Goal: Obtain resource: Download file/media

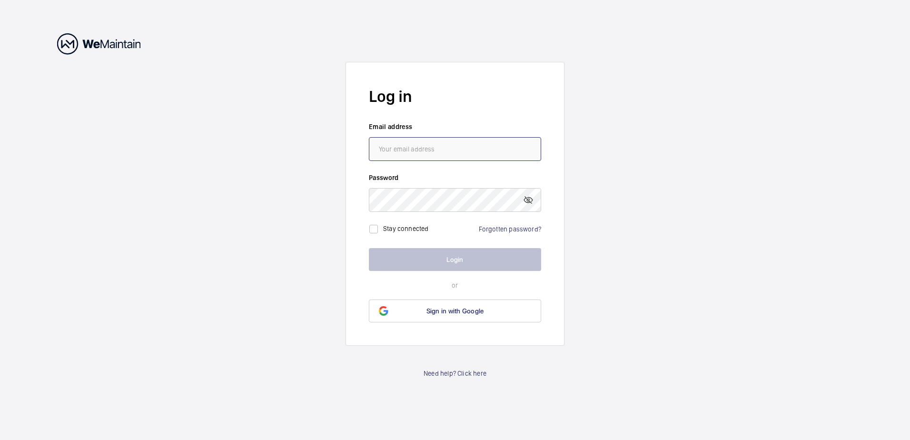
click at [479, 144] on input "email" at bounding box center [455, 149] width 172 height 24
click at [323, 177] on wm-front-auth-container "Log in Email address Password Stay connected Forgotten password? Login or Sign …" at bounding box center [455, 220] width 910 height 440
click at [388, 143] on input "email" at bounding box center [455, 149] width 172 height 24
paste input "[PERSON_NAME][EMAIL_ADDRESS][PERSON_NAME][DOMAIN_NAME]"
type input "[PERSON_NAME][EMAIL_ADDRESS][PERSON_NAME][DOMAIN_NAME]"
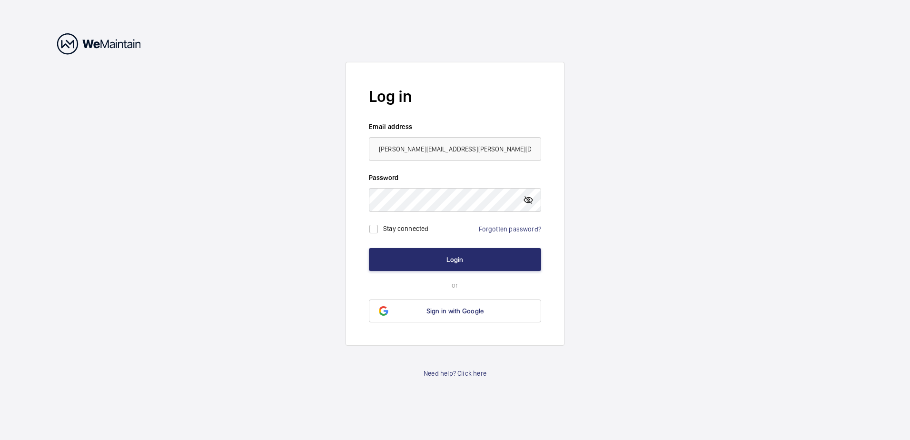
click at [526, 198] on mat-icon at bounding box center [528, 199] width 11 height 11
click at [370, 227] on input "checkbox" at bounding box center [373, 228] width 19 height 19
checkbox input "true"
click at [397, 259] on button "Login" at bounding box center [455, 259] width 172 height 23
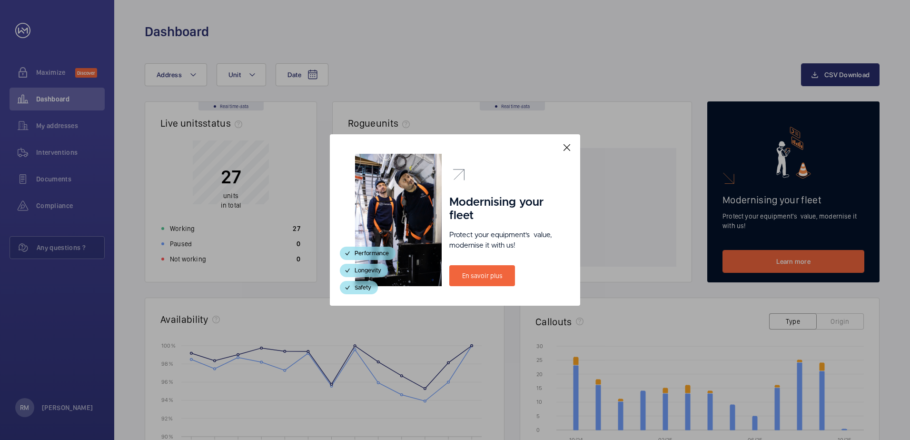
drag, startPoint x: 569, startPoint y: 145, endPoint x: 579, endPoint y: 143, distance: 9.8
click at [569, 145] on mat-icon at bounding box center [566, 147] width 11 height 11
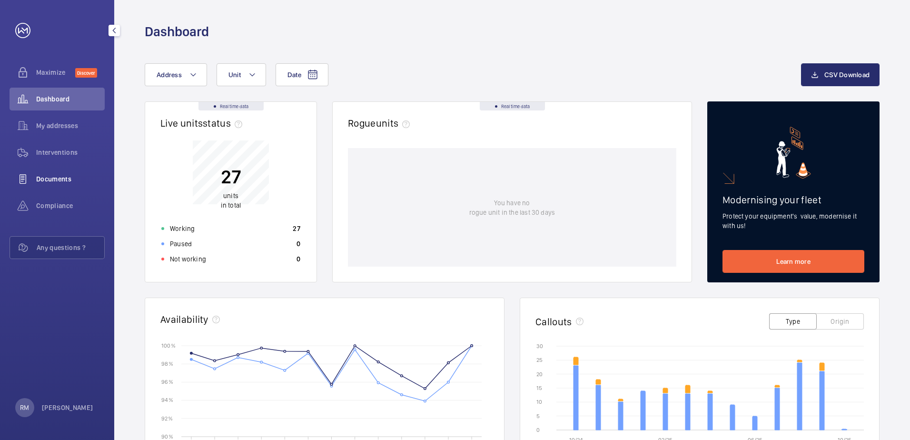
click at [64, 177] on span "Documents" at bounding box center [70, 179] width 69 height 10
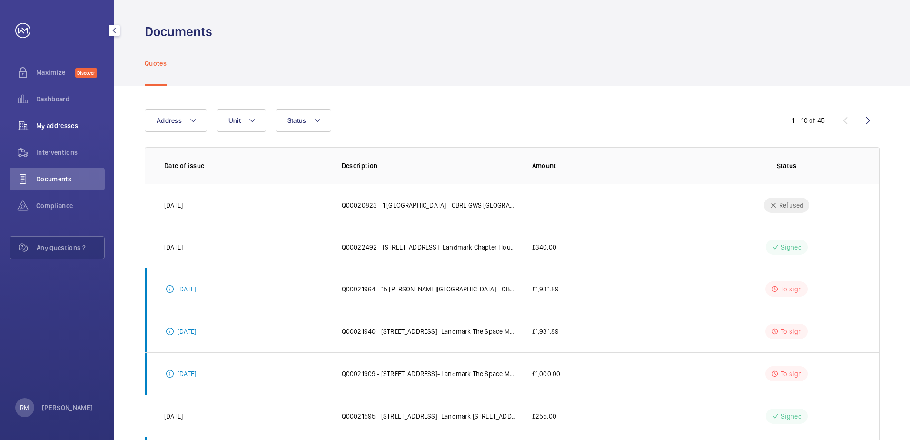
click at [53, 129] on span "My addresses" at bounding box center [70, 126] width 69 height 10
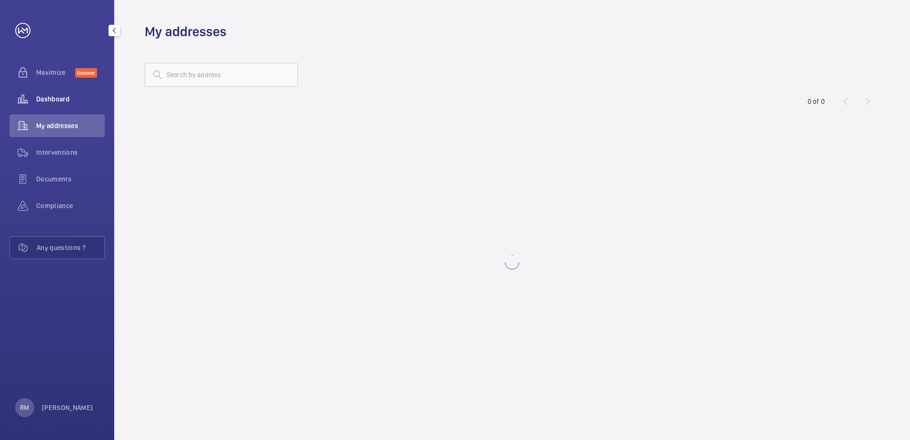
click at [61, 99] on span "Dashboard" at bounding box center [70, 99] width 69 height 10
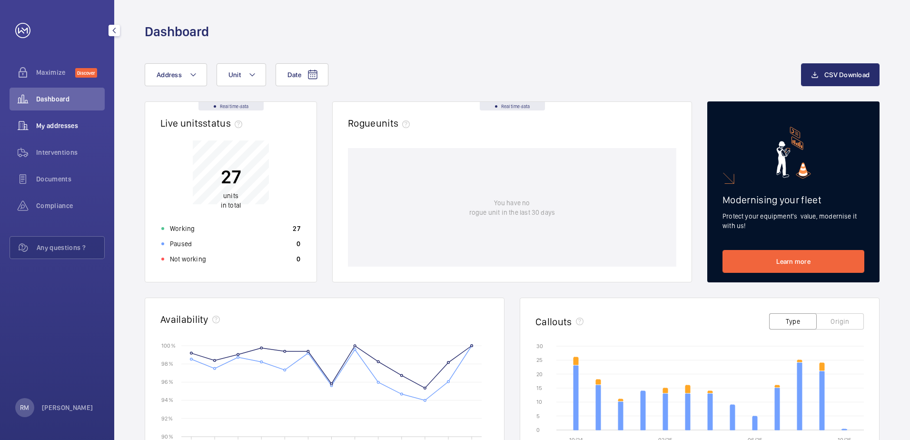
click at [54, 116] on div "My addresses" at bounding box center [57, 125] width 95 height 23
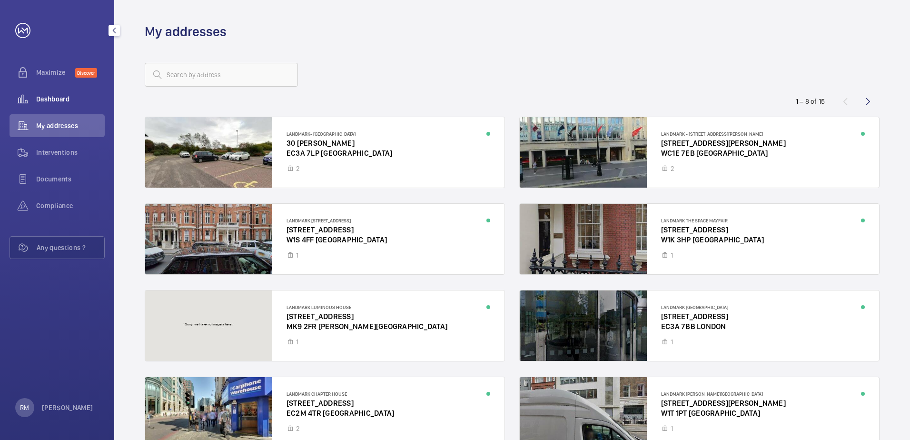
click at [67, 95] on span "Dashboard" at bounding box center [70, 99] width 69 height 10
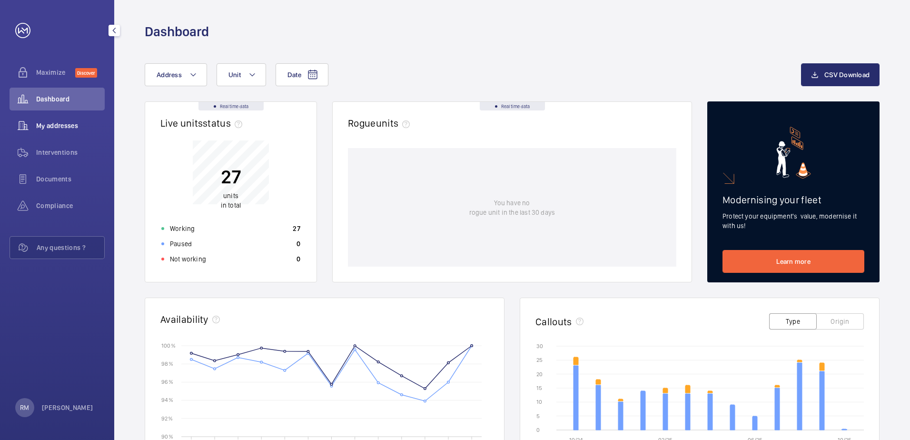
click at [75, 125] on span "My addresses" at bounding box center [70, 126] width 69 height 10
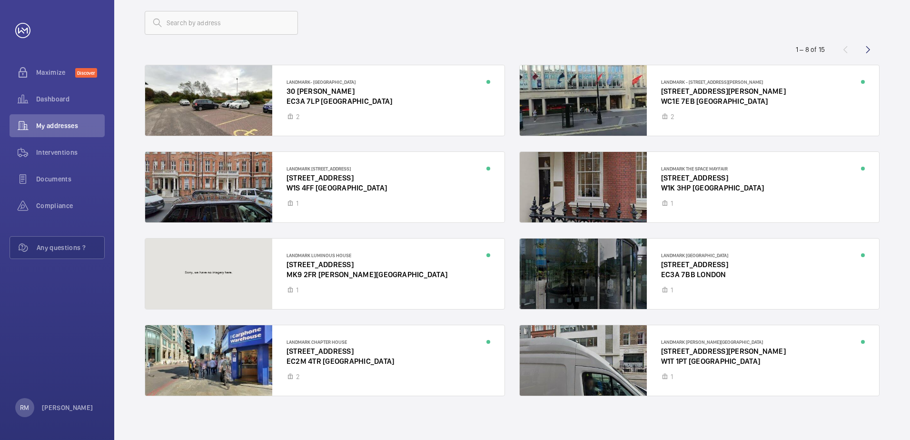
scroll to position [56, 0]
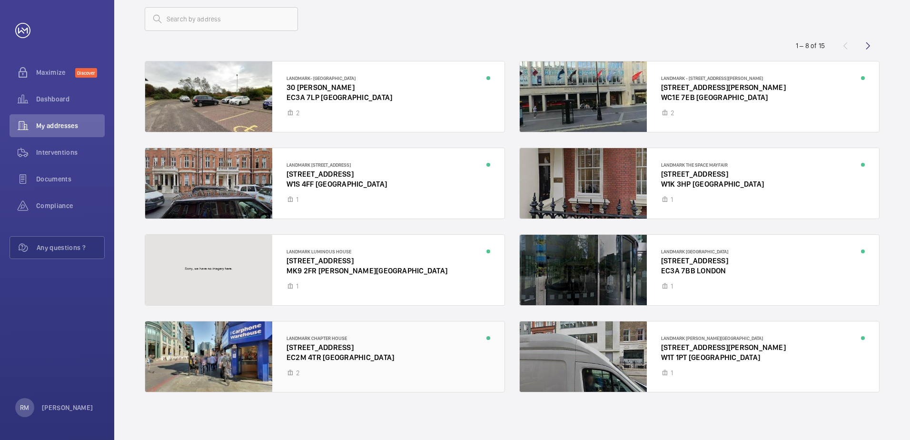
click at [356, 341] on div at bounding box center [324, 356] width 359 height 70
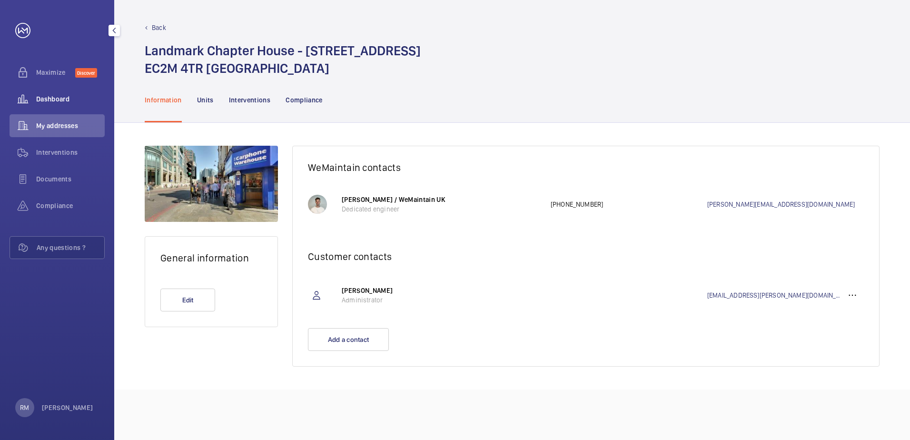
click at [58, 96] on span "Dashboard" at bounding box center [70, 99] width 69 height 10
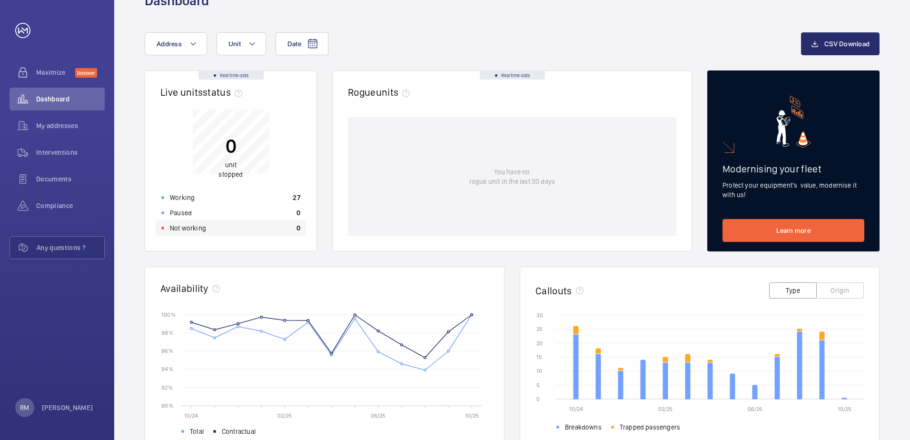
scroll to position [48, 0]
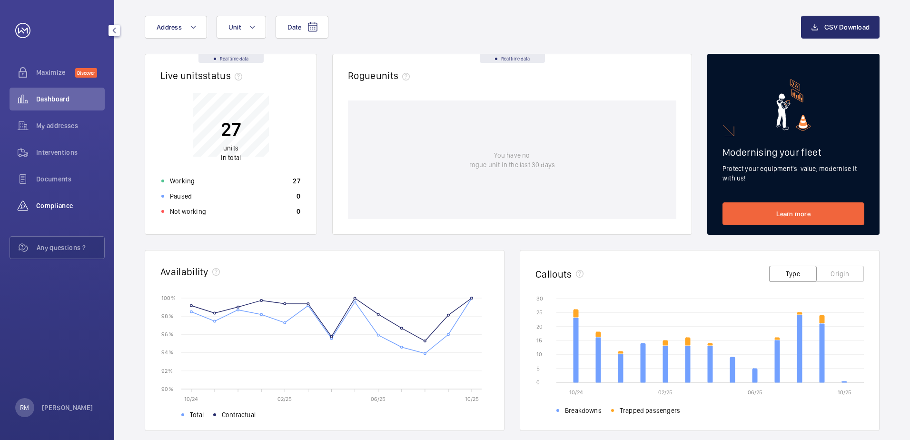
click at [52, 203] on span "Compliance" at bounding box center [70, 206] width 69 height 10
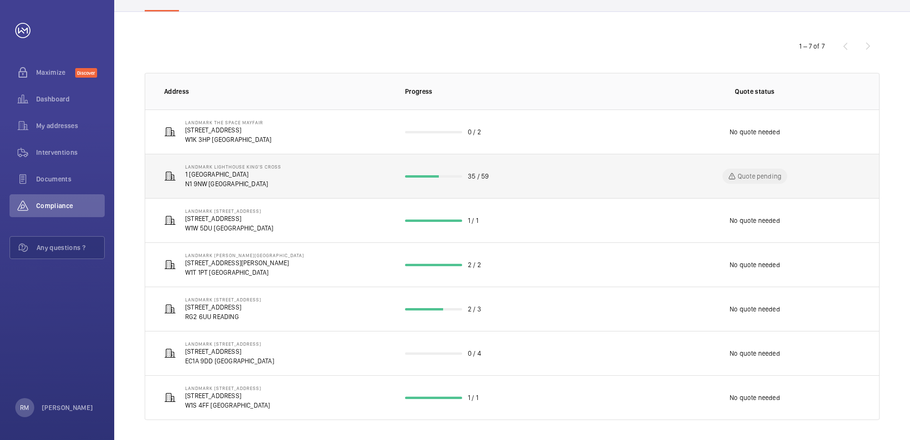
scroll to position [77, 0]
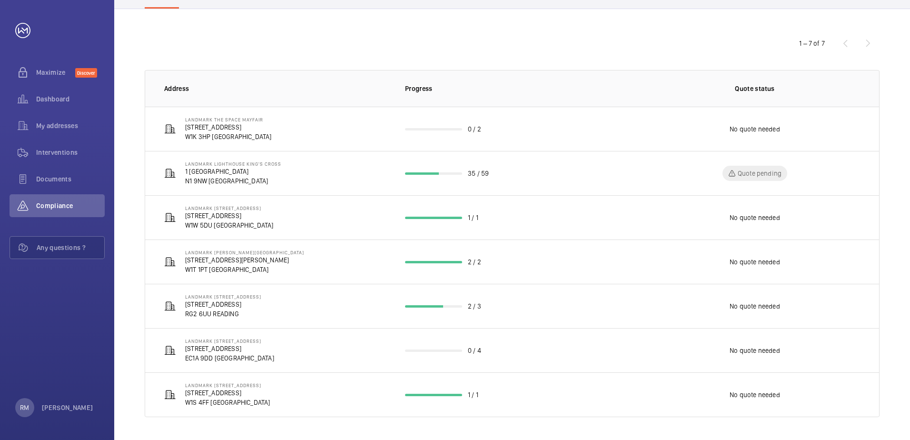
click at [868, 42] on div "1 – 7 of 7" at bounding box center [823, 43] width 114 height 11
click at [71, 168] on div "Documents" at bounding box center [57, 179] width 95 height 23
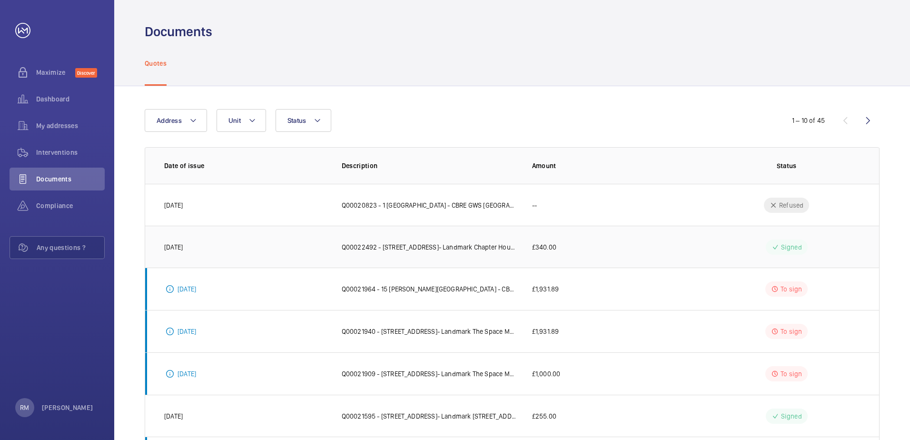
click at [420, 249] on p "Q00022492 - [STREET_ADDRESS]- Landmark Chapter House" at bounding box center [429, 247] width 175 height 10
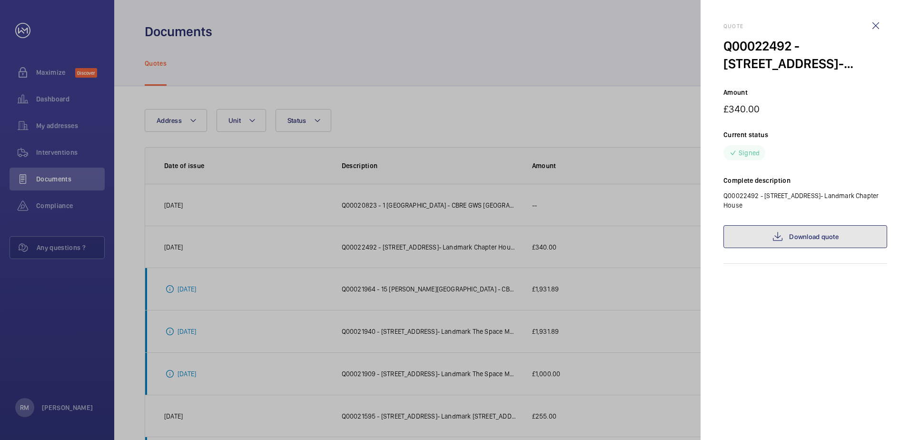
click at [811, 239] on link "Download quote" at bounding box center [806, 236] width 164 height 23
click at [660, 36] on div at bounding box center [455, 220] width 910 height 440
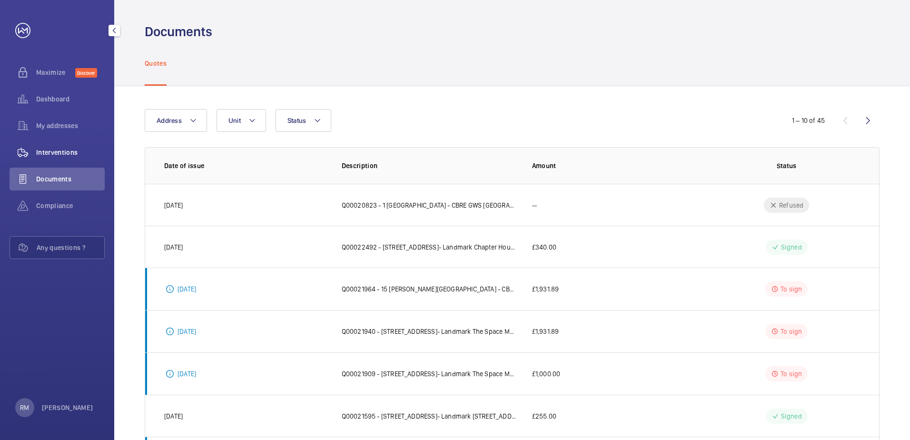
click at [61, 157] on div "Interventions" at bounding box center [57, 152] width 95 height 23
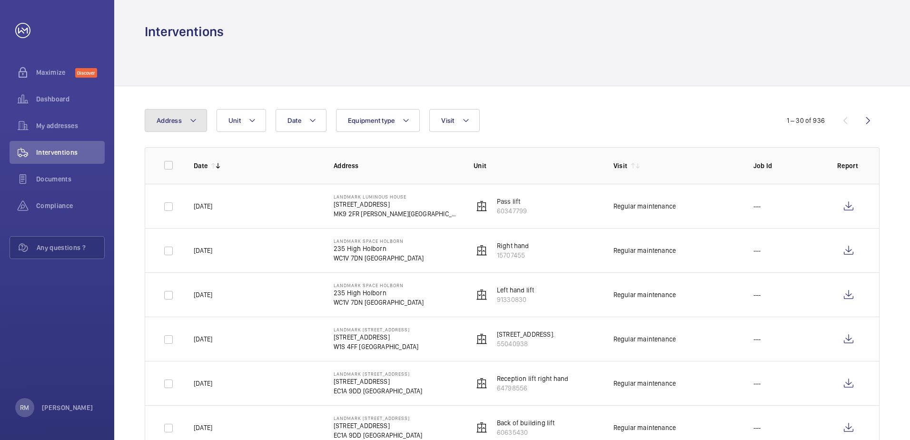
click at [202, 124] on button "Address" at bounding box center [176, 120] width 62 height 23
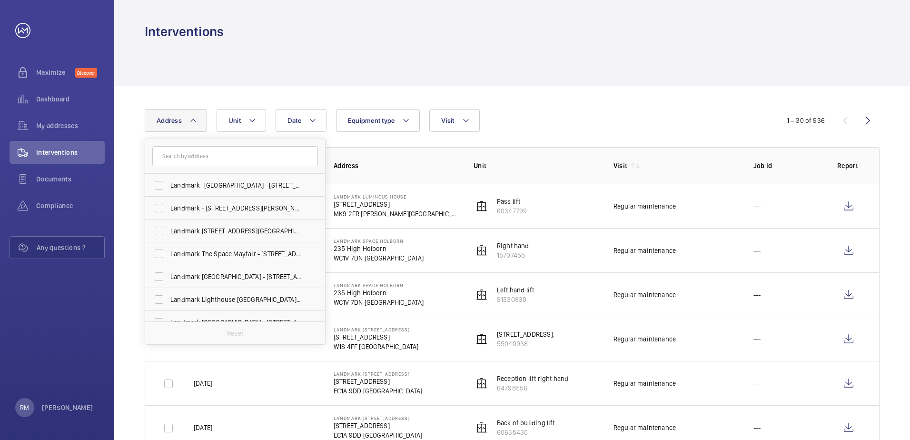
click at [202, 124] on button "Address" at bounding box center [176, 120] width 62 height 23
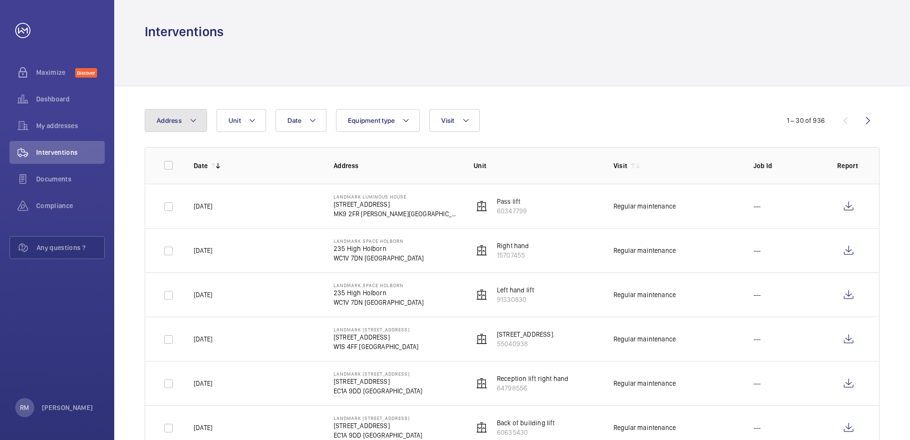
drag, startPoint x: 198, startPoint y: 125, endPoint x: 193, endPoint y: 138, distance: 14.0
click at [197, 125] on button "Address" at bounding box center [176, 120] width 62 height 23
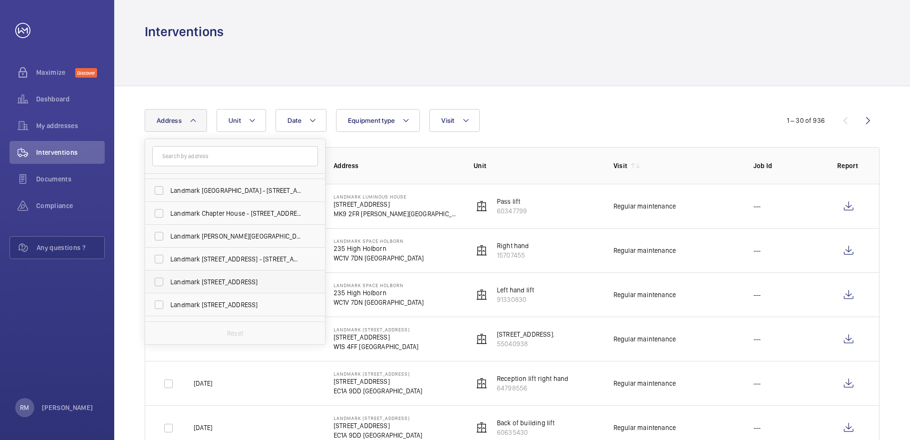
scroll to position [100, 0]
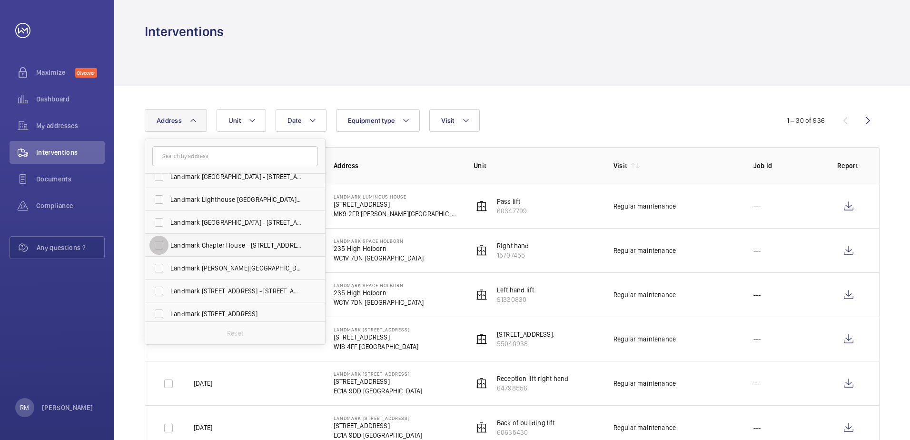
click at [160, 243] on input "Landmark Chapter House - [STREET_ADDRESS]" at bounding box center [158, 245] width 19 height 19
checkbox input "true"
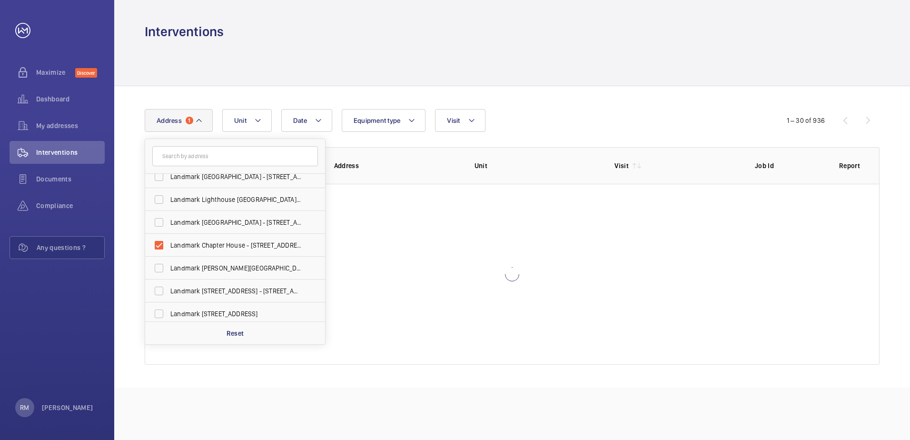
click at [354, 69] on div at bounding box center [512, 62] width 735 height 45
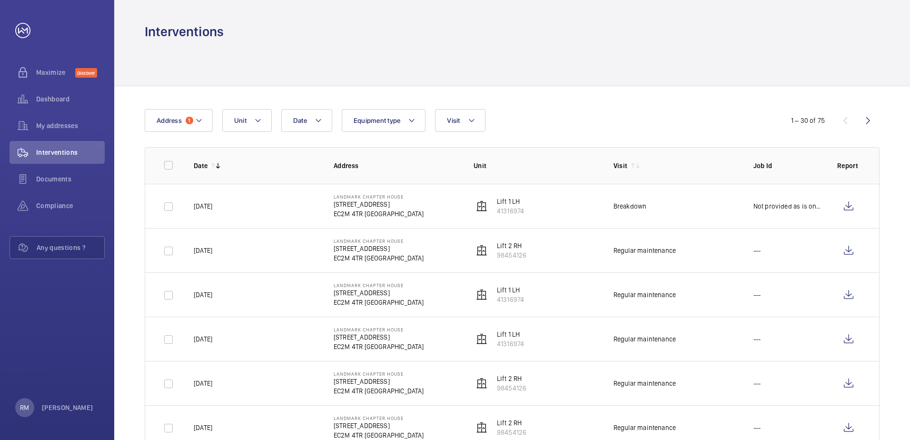
click at [212, 203] on p "[DATE]" at bounding box center [203, 206] width 19 height 10
click at [785, 205] on p "Not provided as is on contract" at bounding box center [788, 206] width 69 height 10
click at [843, 204] on wm-front-icon-button at bounding box center [848, 206] width 23 height 23
click at [64, 100] on span "Dashboard" at bounding box center [70, 99] width 69 height 10
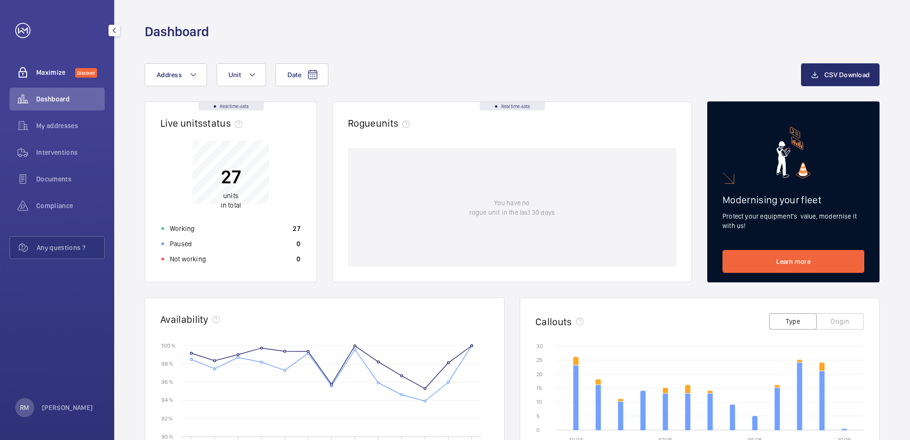
click at [66, 75] on span "Maximize" at bounding box center [55, 73] width 39 height 10
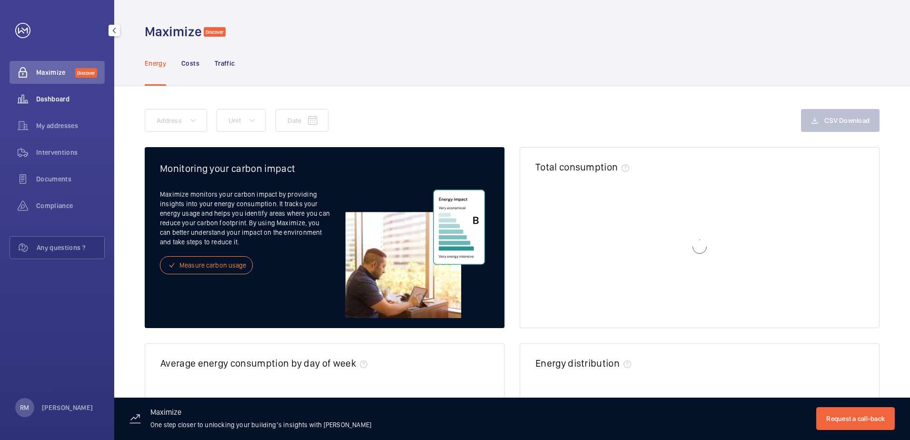
click at [60, 106] on div "Dashboard" at bounding box center [57, 99] width 95 height 23
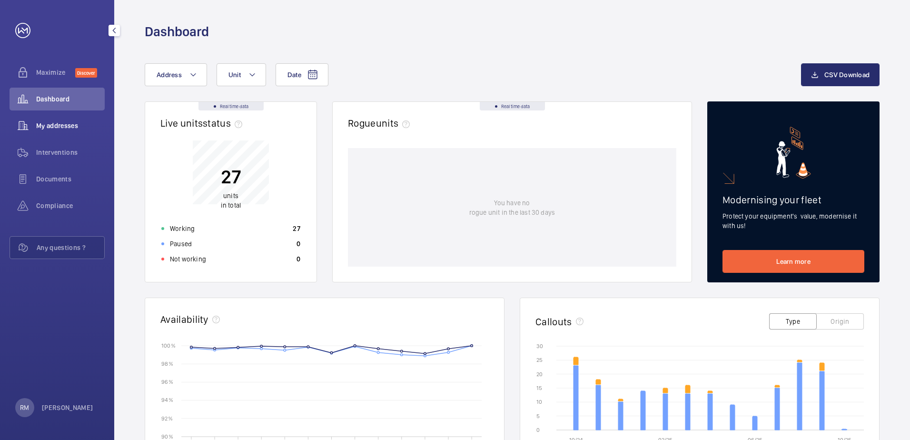
click at [59, 119] on div "My addresses" at bounding box center [57, 125] width 95 height 23
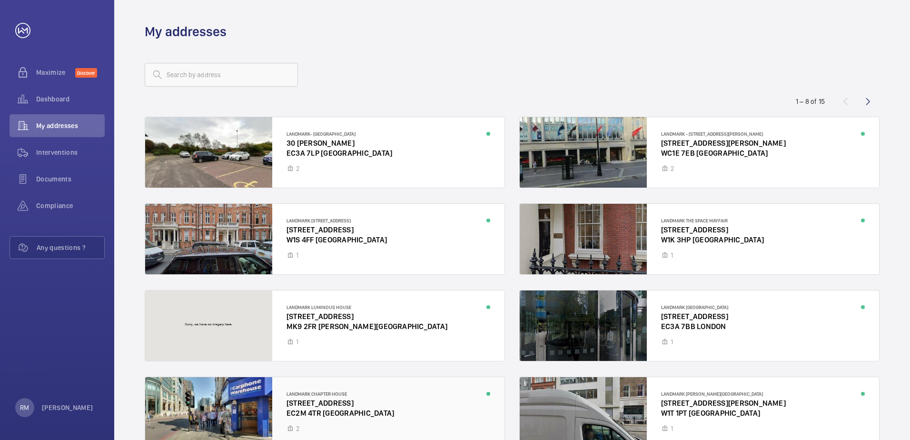
click at [344, 399] on div at bounding box center [324, 412] width 359 height 70
